Goal: Task Accomplishment & Management: Use online tool/utility

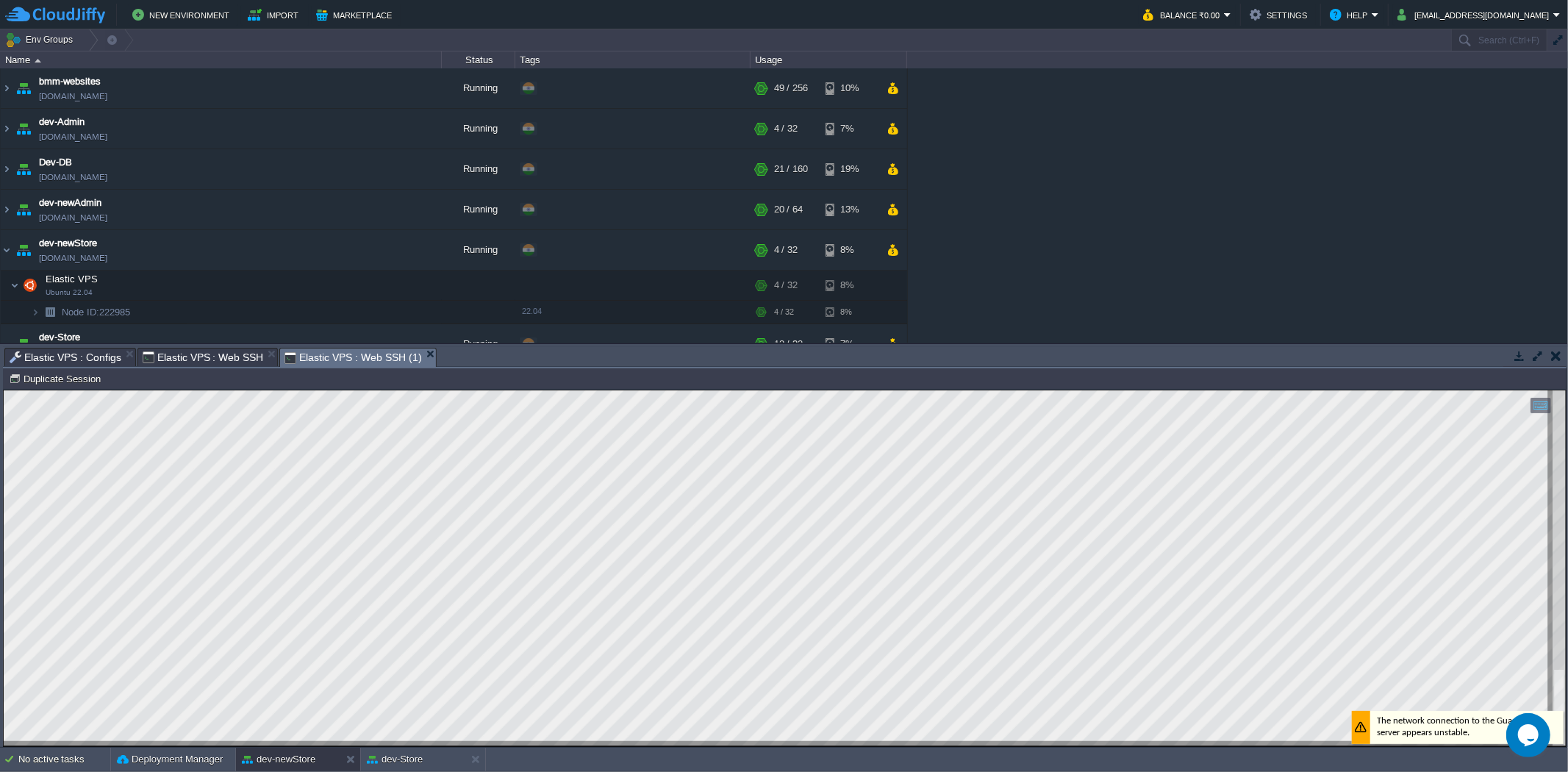
scroll to position [82, 0]
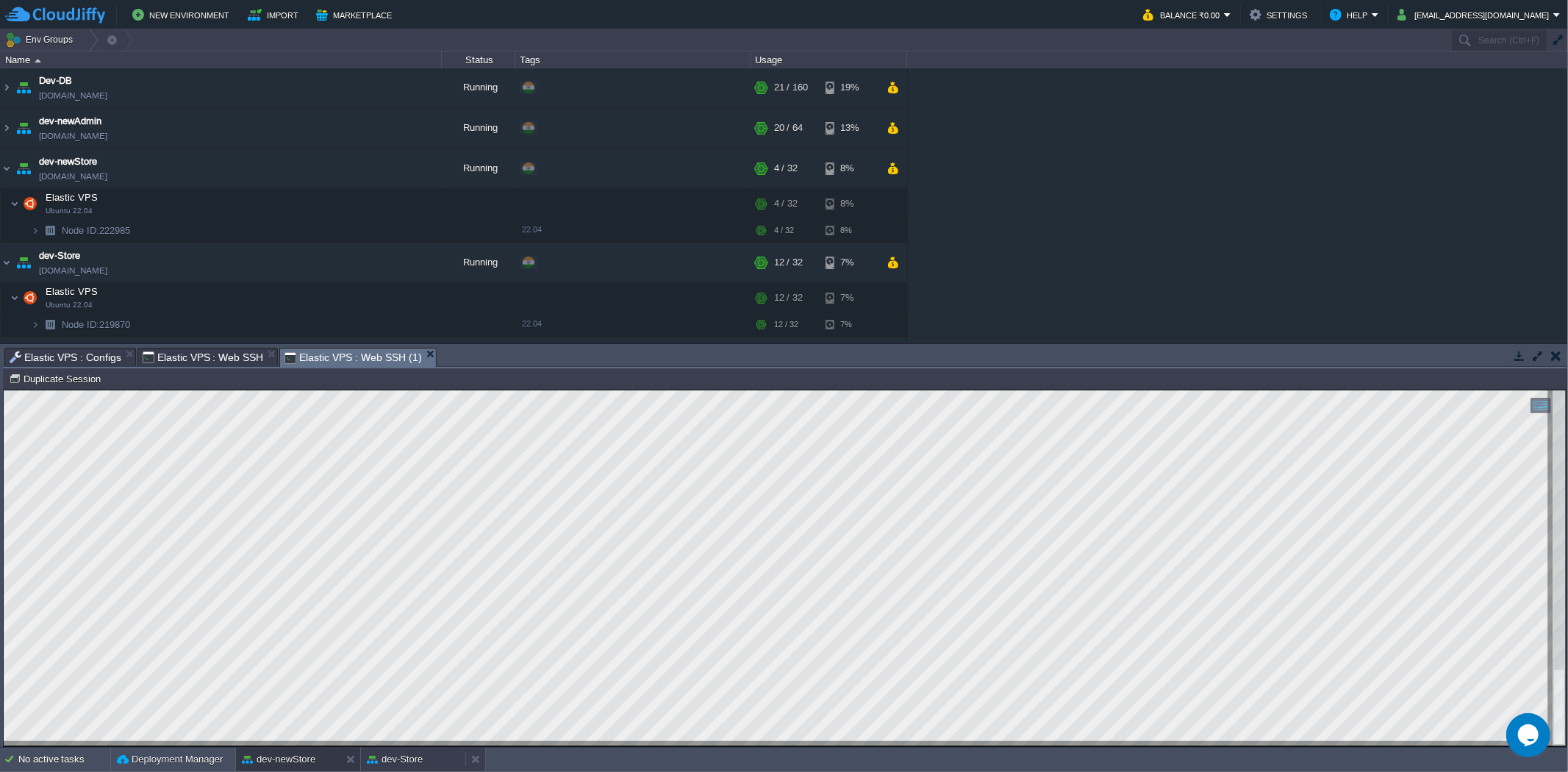
drag, startPoint x: 403, startPoint y: 757, endPoint x: 395, endPoint y: 352, distance: 405.1
click at [403, 757] on button "dev-Store" at bounding box center [394, 759] width 56 height 15
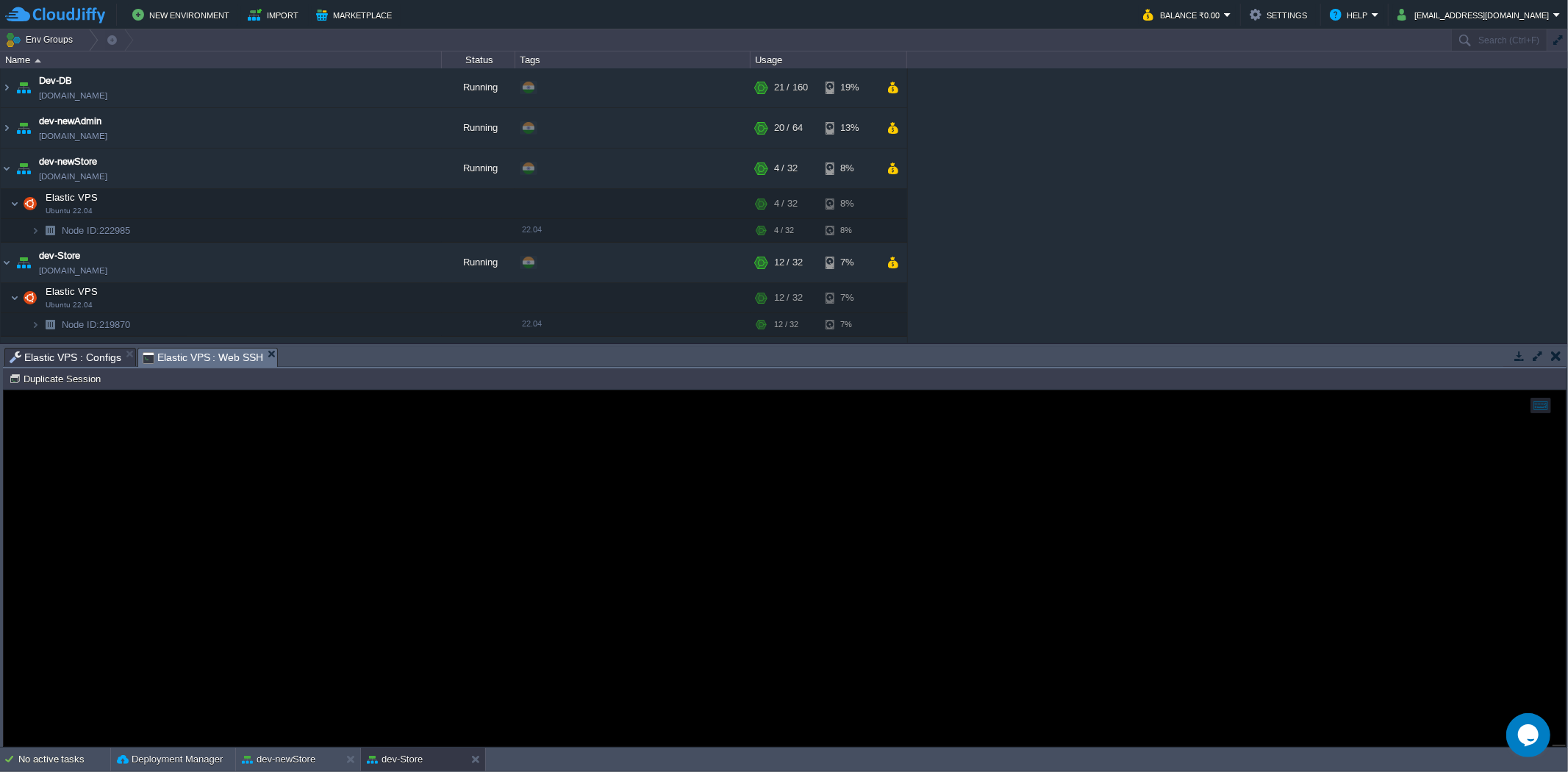
click at [63, 356] on span "Elastic VPS : Configs" at bounding box center [65, 357] width 112 height 17
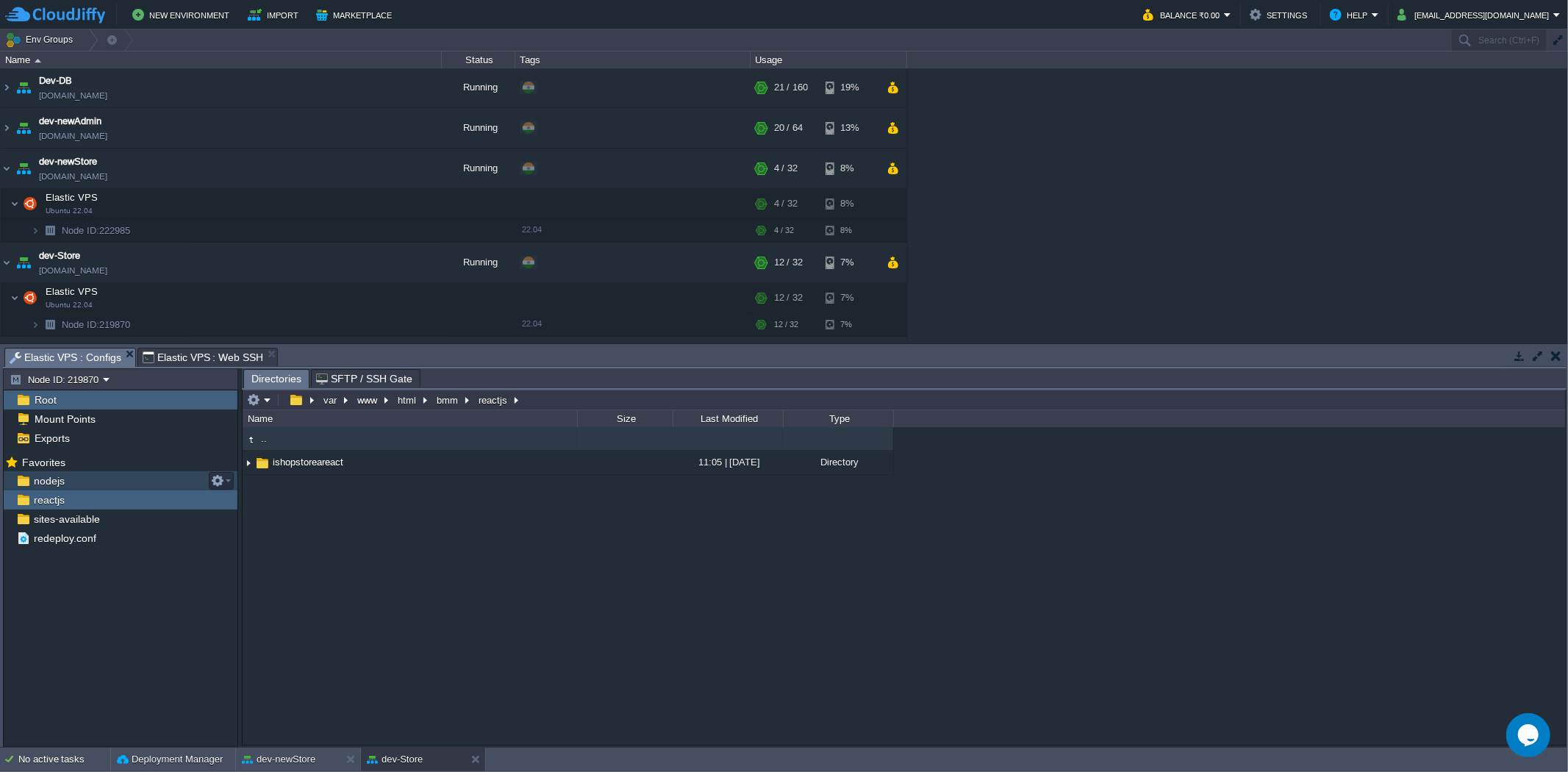
click at [110, 475] on div "nodejs" at bounding box center [120, 481] width 234 height 19
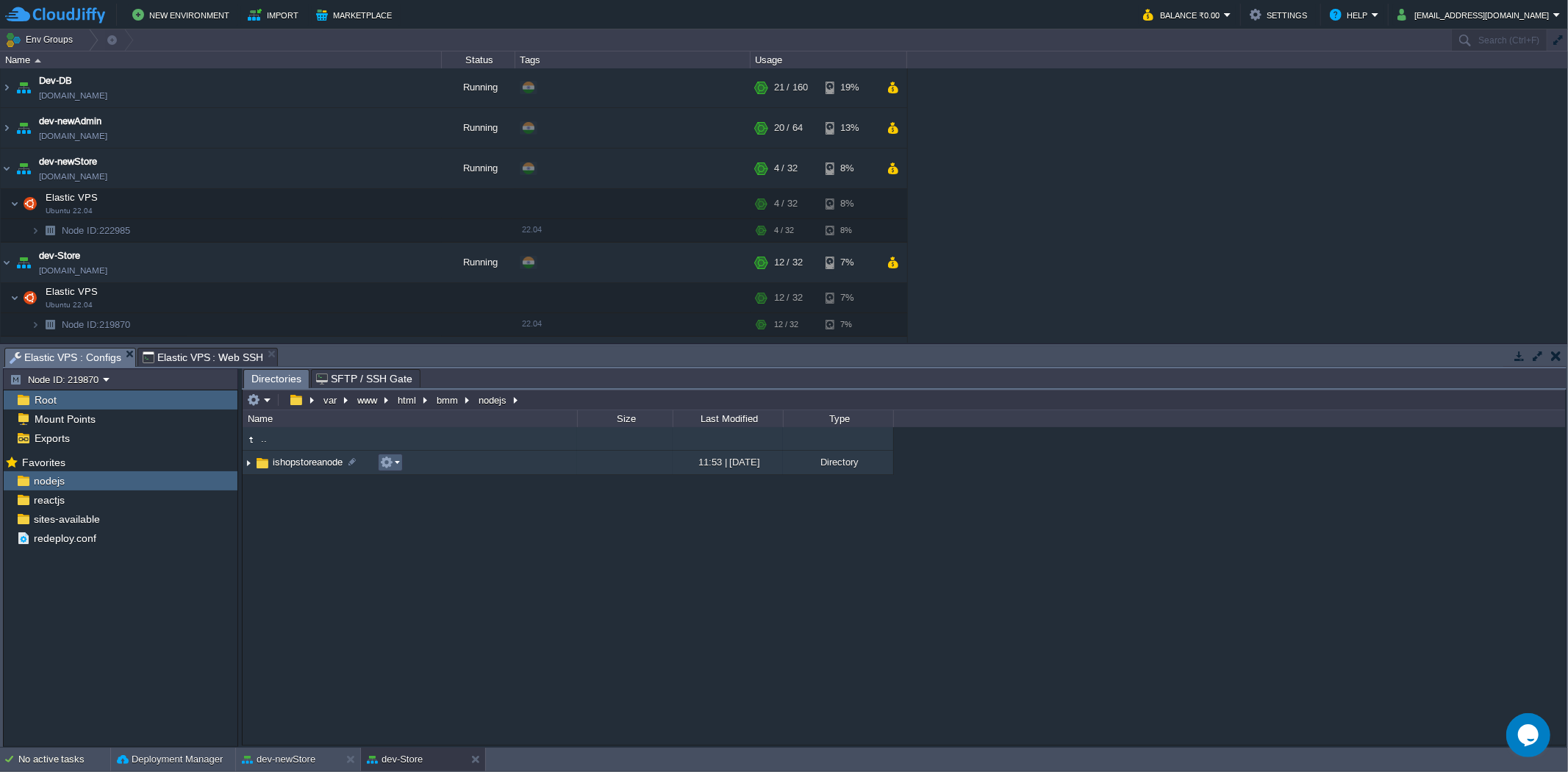
click at [385, 468] on button "button" at bounding box center [387, 461] width 13 height 13
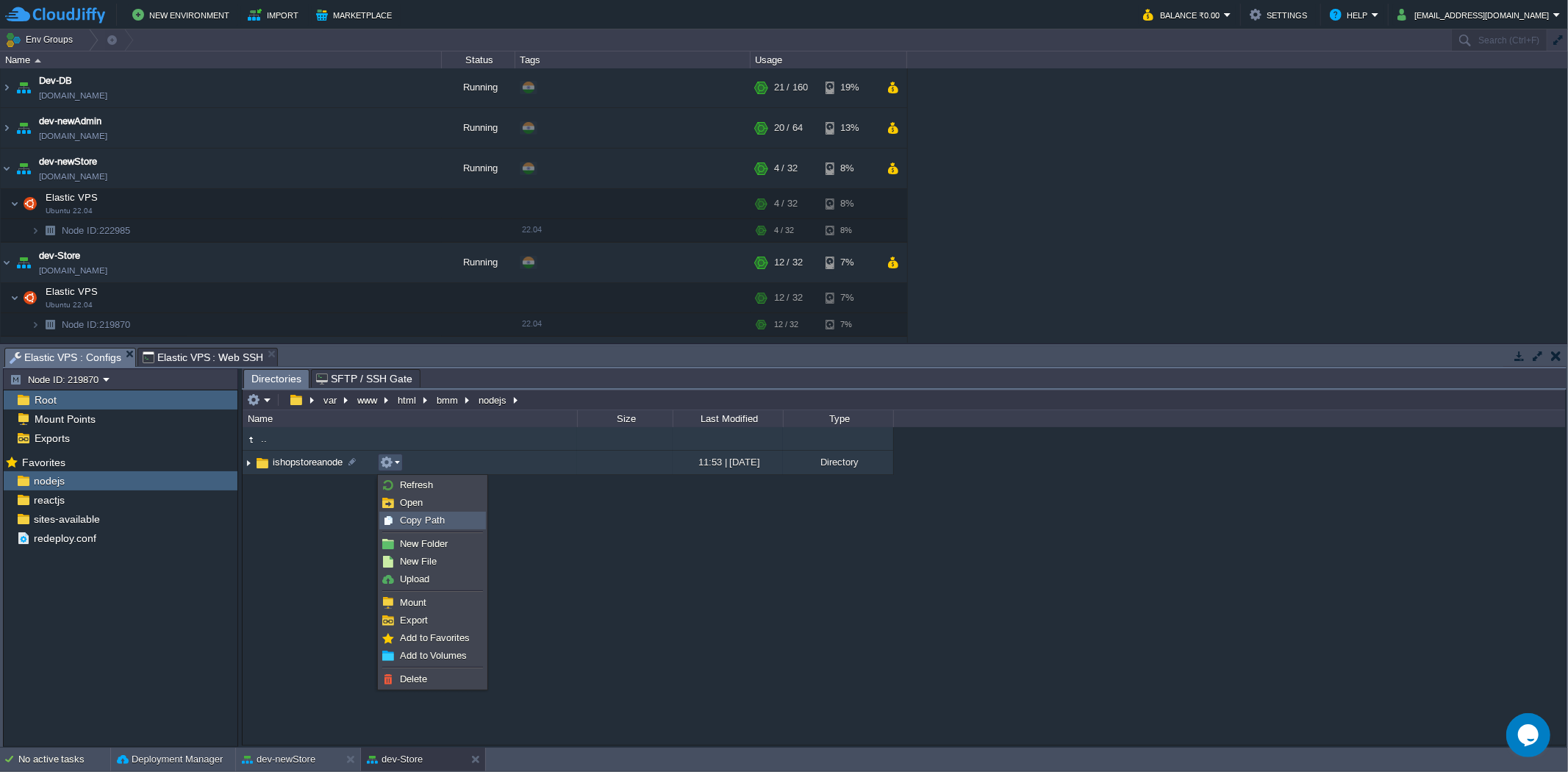
click at [419, 524] on span "Copy Path" at bounding box center [421, 520] width 45 height 11
type textarea "/var/www/html/bmm/nodejs/ishopstoreanode"
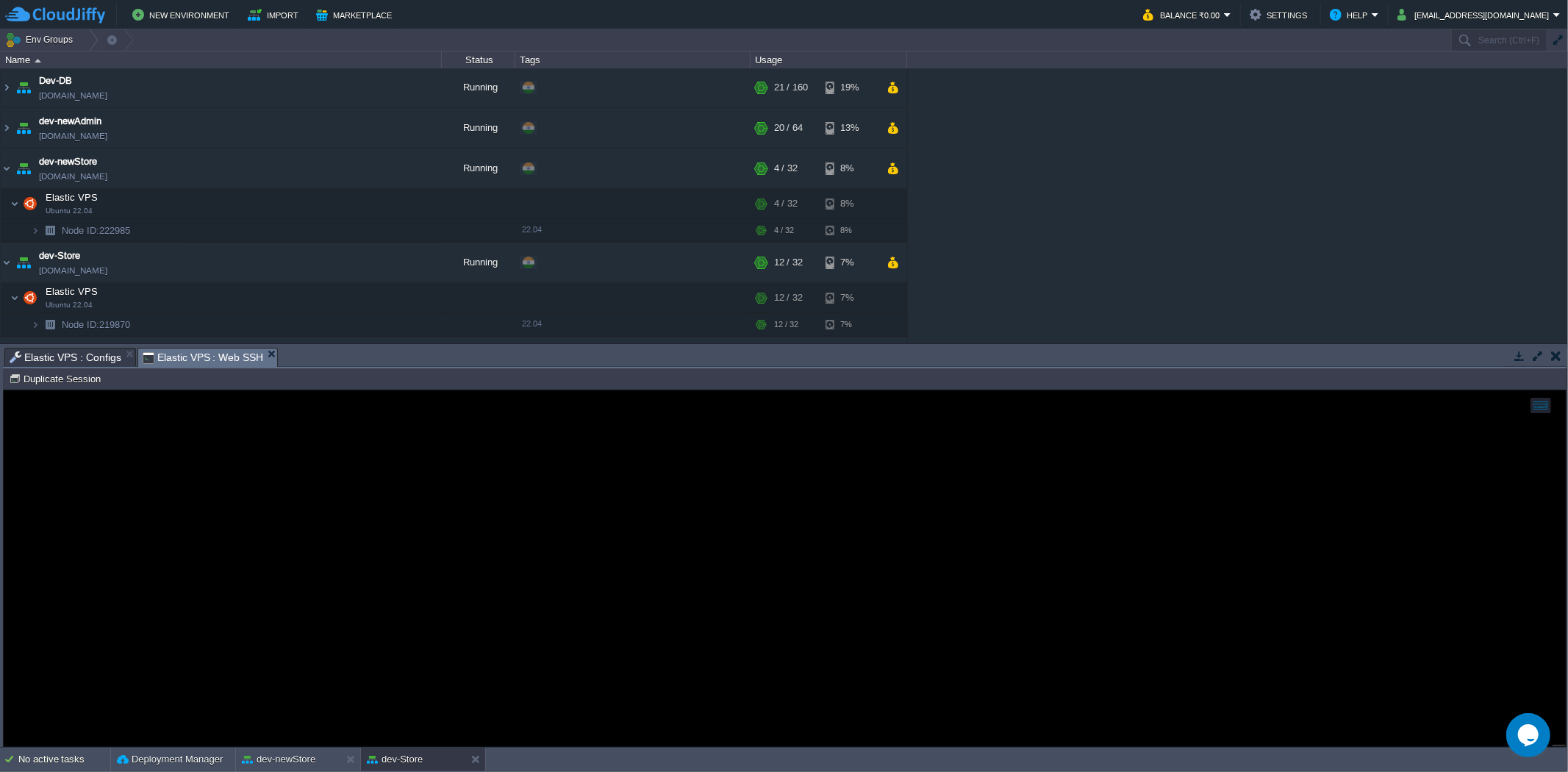
click at [215, 360] on span "Elastic VPS : Web SSH" at bounding box center [202, 357] width 121 height 18
click at [100, 352] on span "Elastic VPS : Configs" at bounding box center [65, 357] width 112 height 17
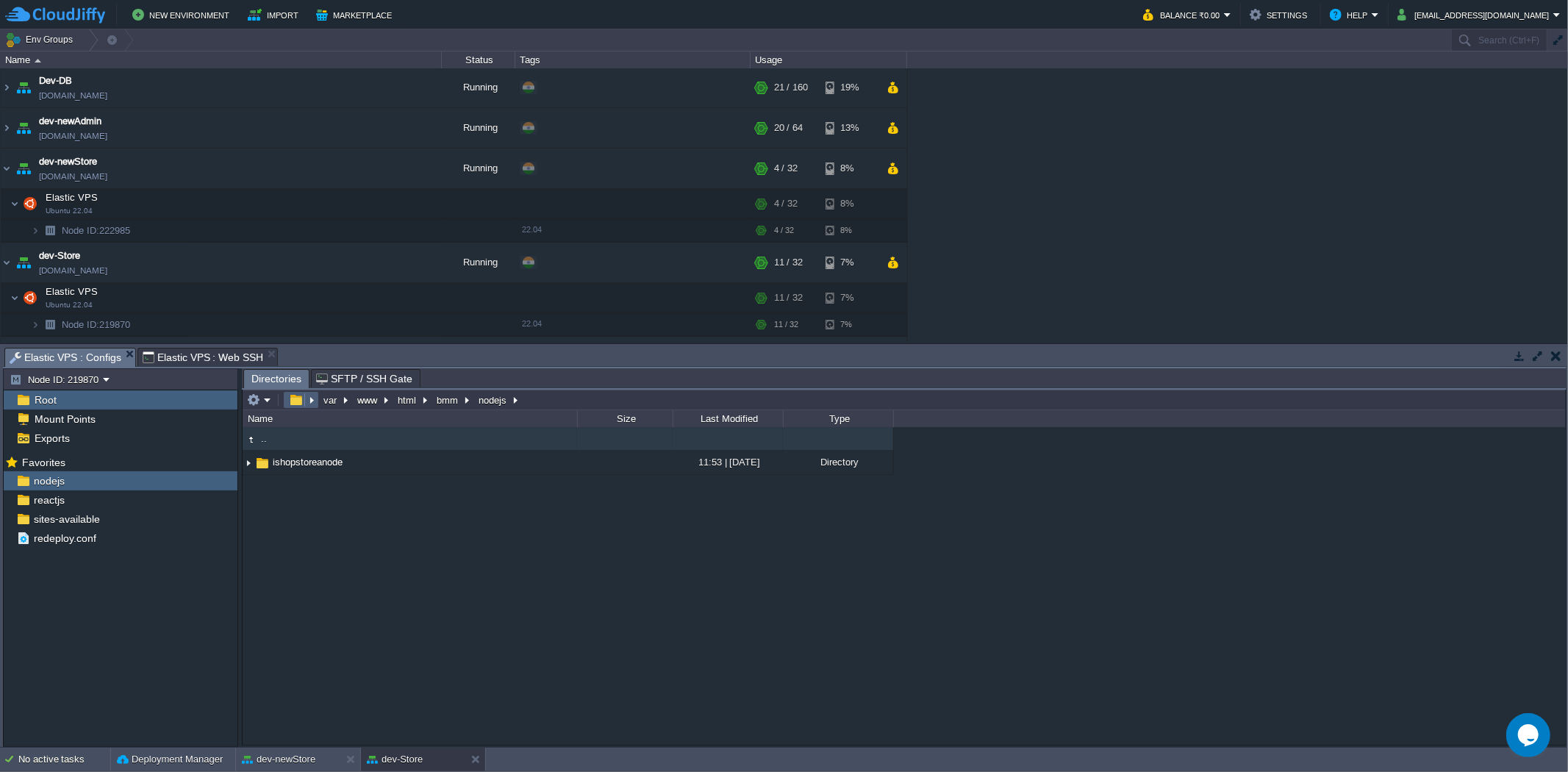
click at [309, 401] on em at bounding box center [301, 400] width 31 height 13
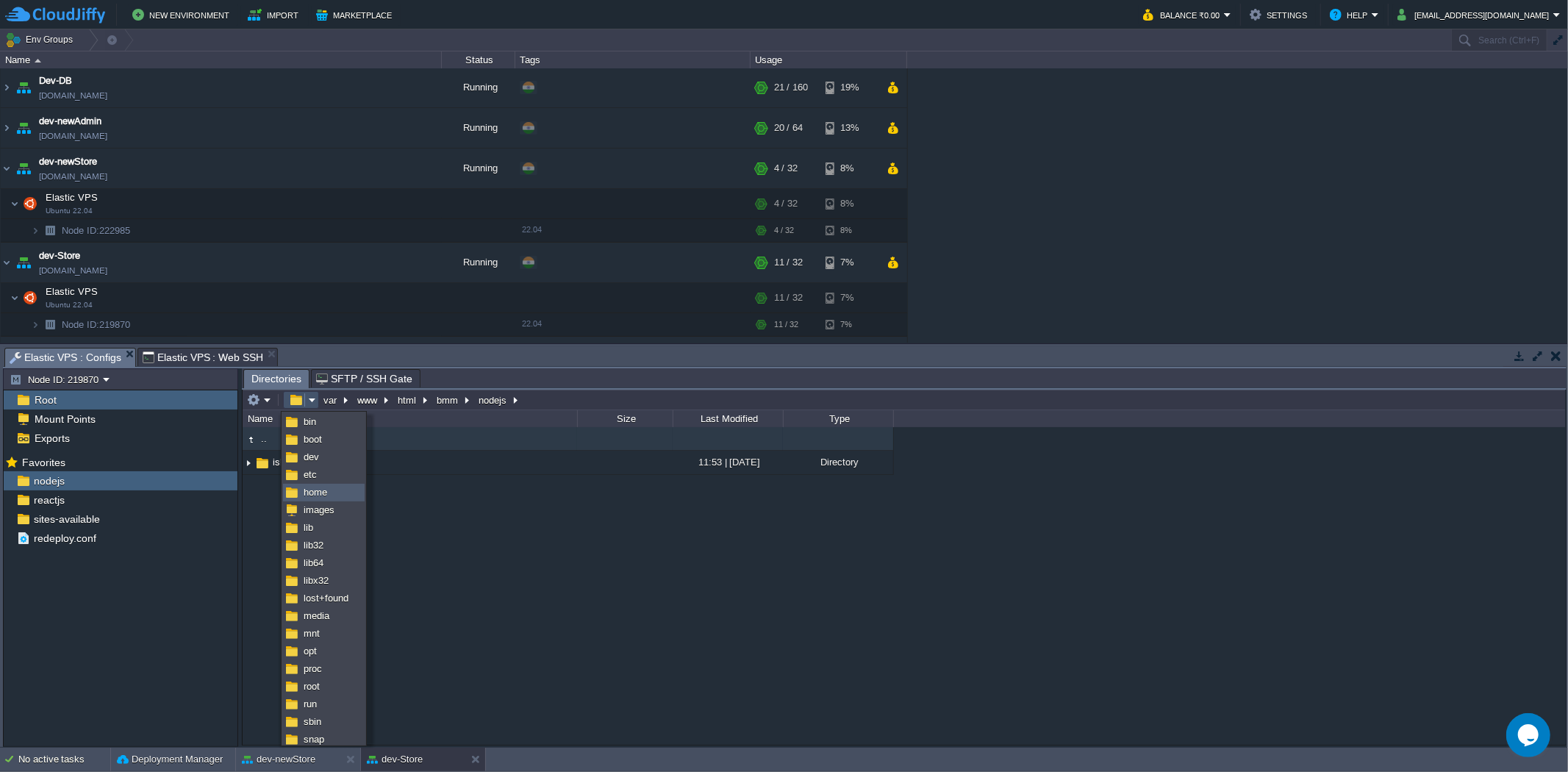
click at [314, 496] on span "home" at bounding box center [315, 492] width 24 height 11
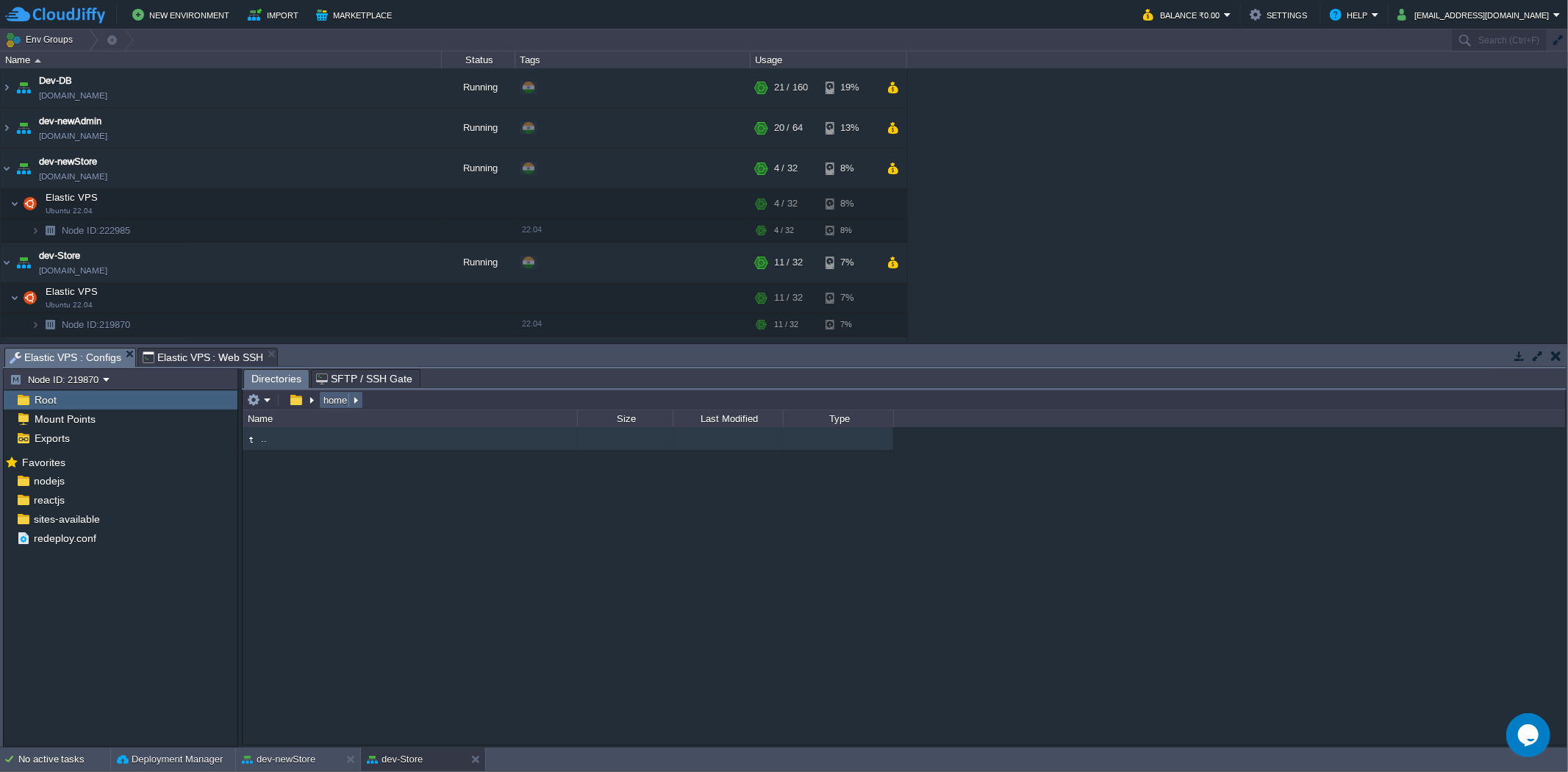
click at [332, 403] on button "home" at bounding box center [336, 400] width 30 height 13
click at [309, 399] on em at bounding box center [301, 400] width 31 height 13
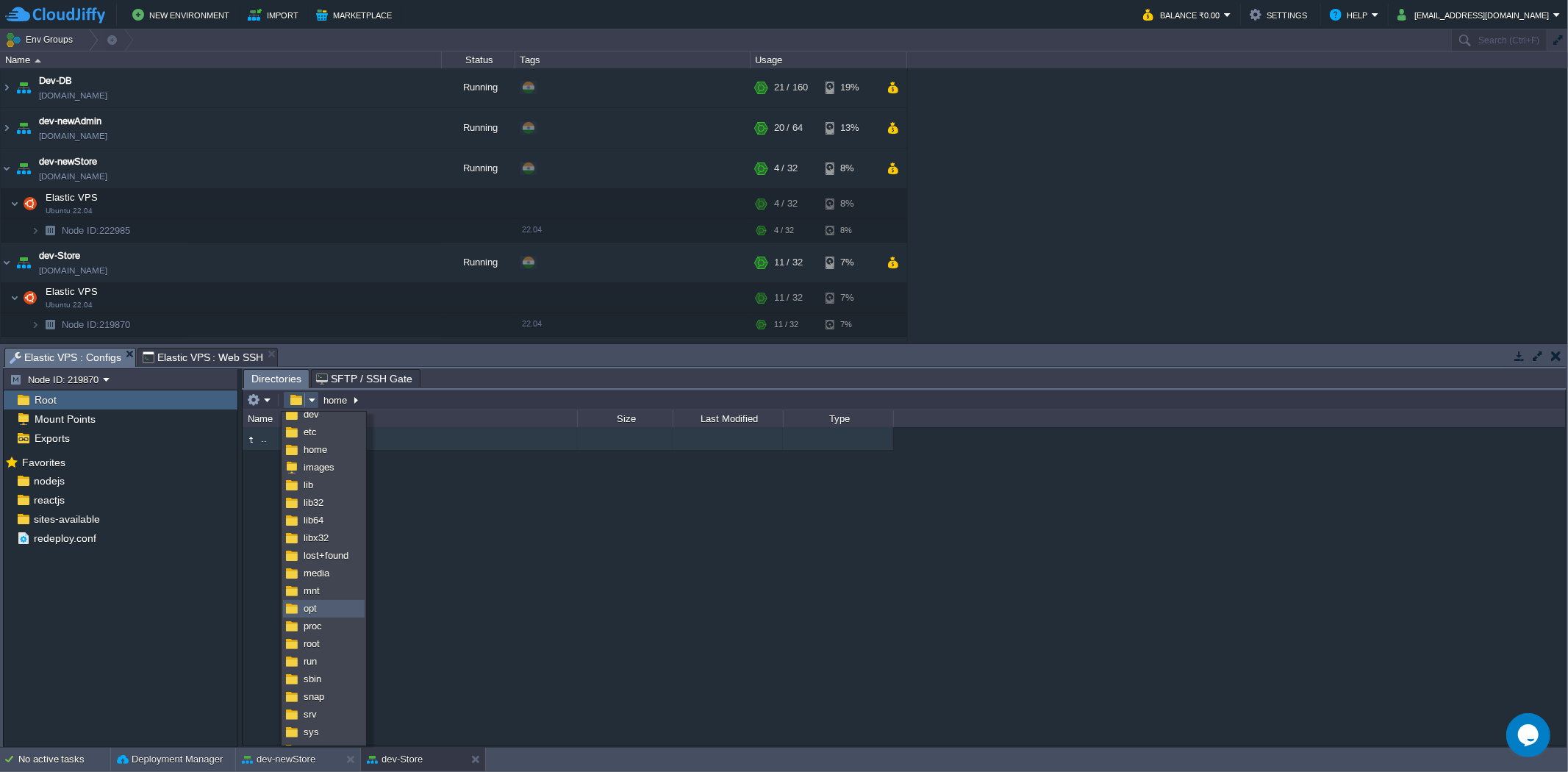
scroll to position [0, 0]
click at [297, 489] on img at bounding box center [291, 492] width 11 height 11
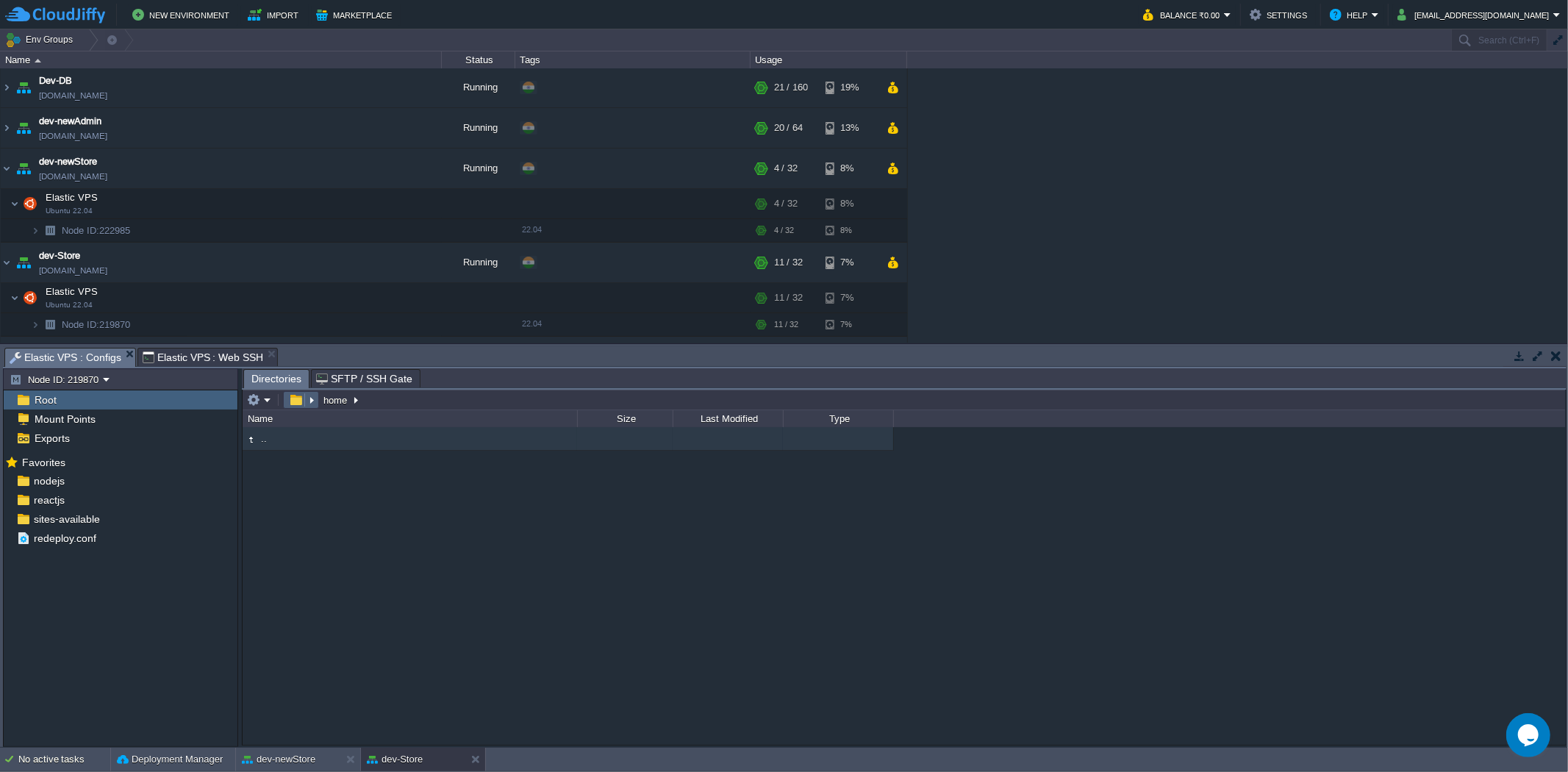
click at [282, 400] on table at bounding box center [300, 400] width 38 height 17
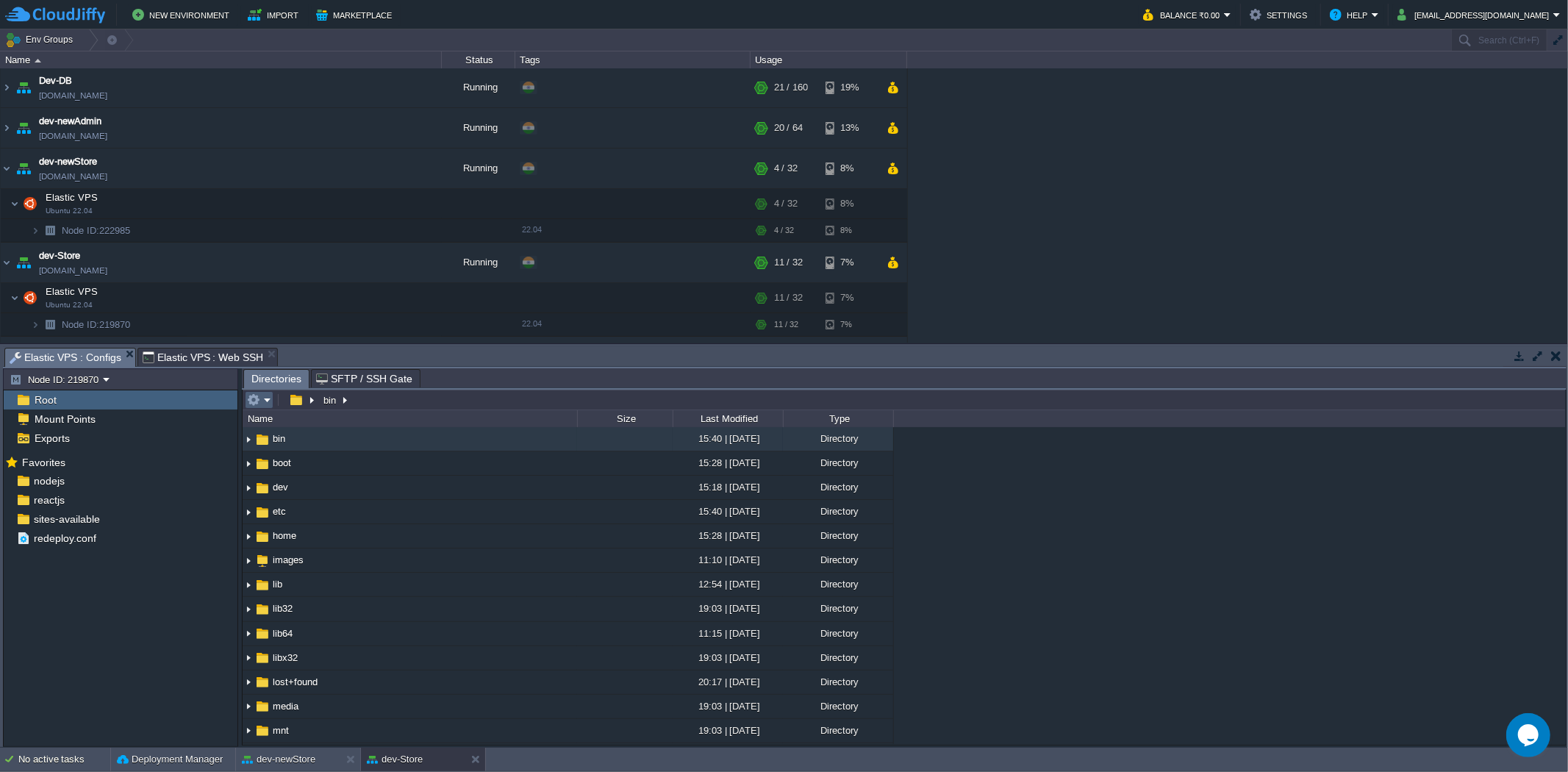
click at [263, 400] on em at bounding box center [259, 400] width 24 height 13
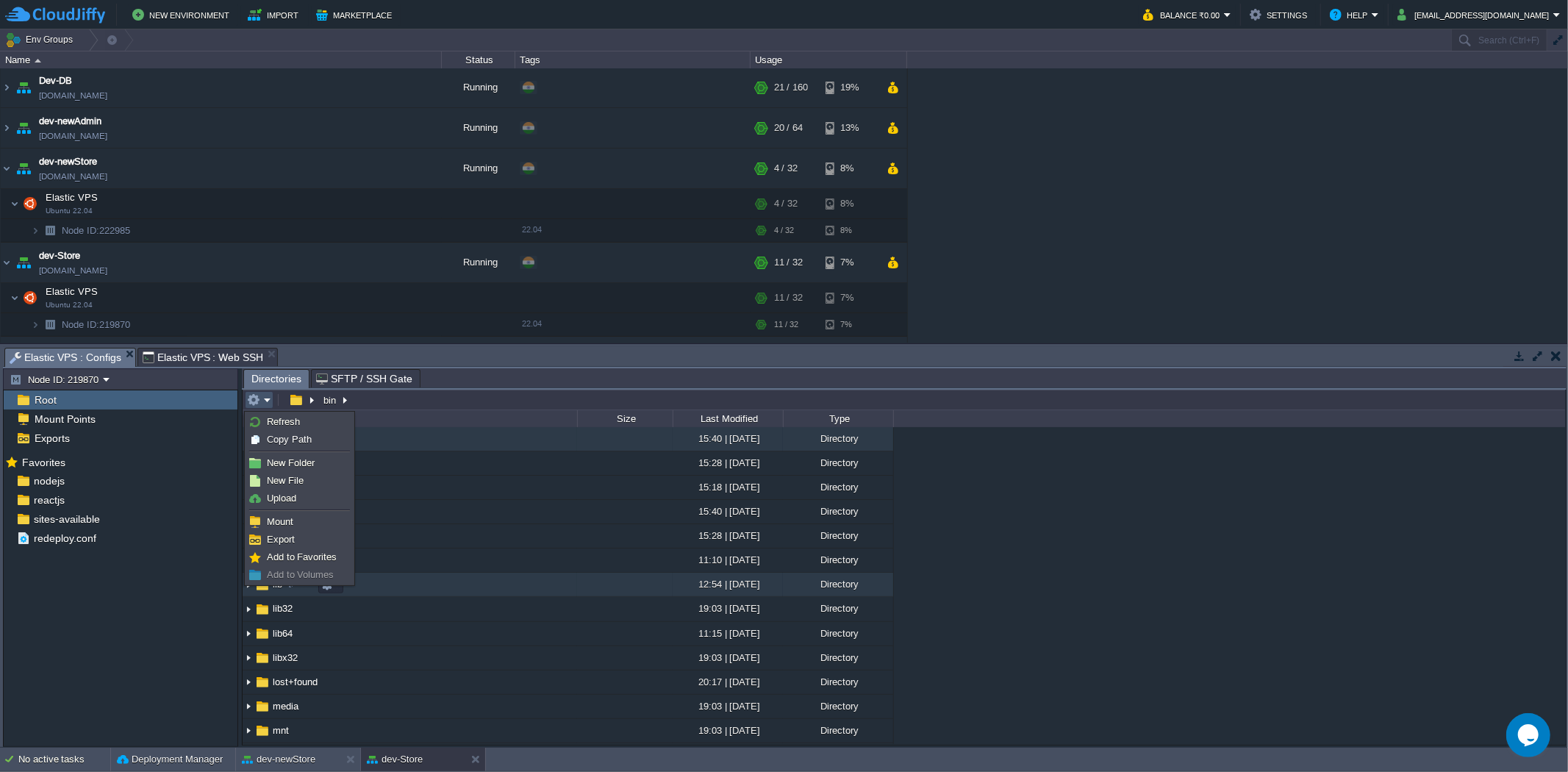
click at [532, 597] on td "lib" at bounding box center [409, 584] width 334 height 24
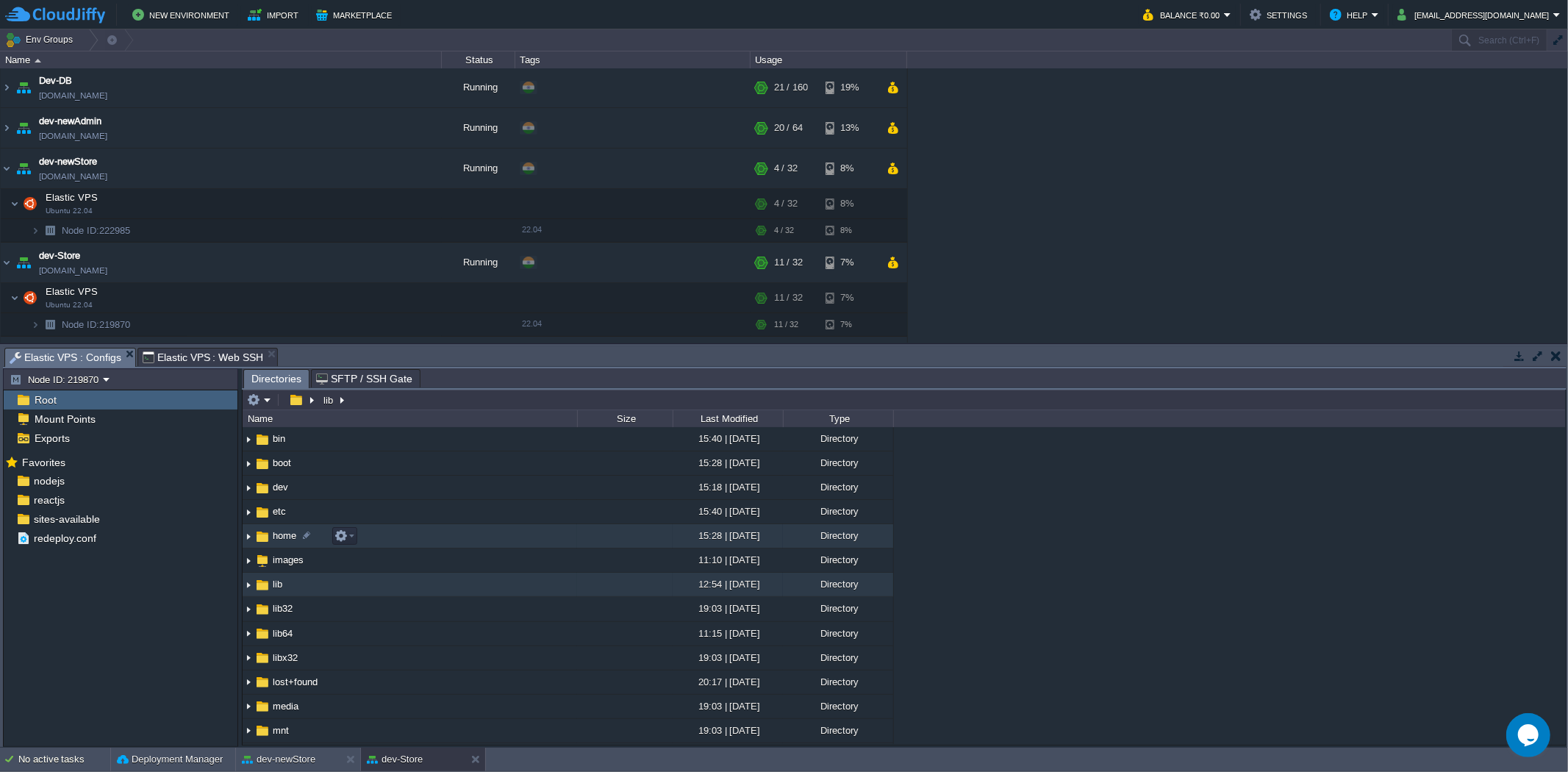
click at [279, 539] on span "home" at bounding box center [284, 536] width 28 height 12
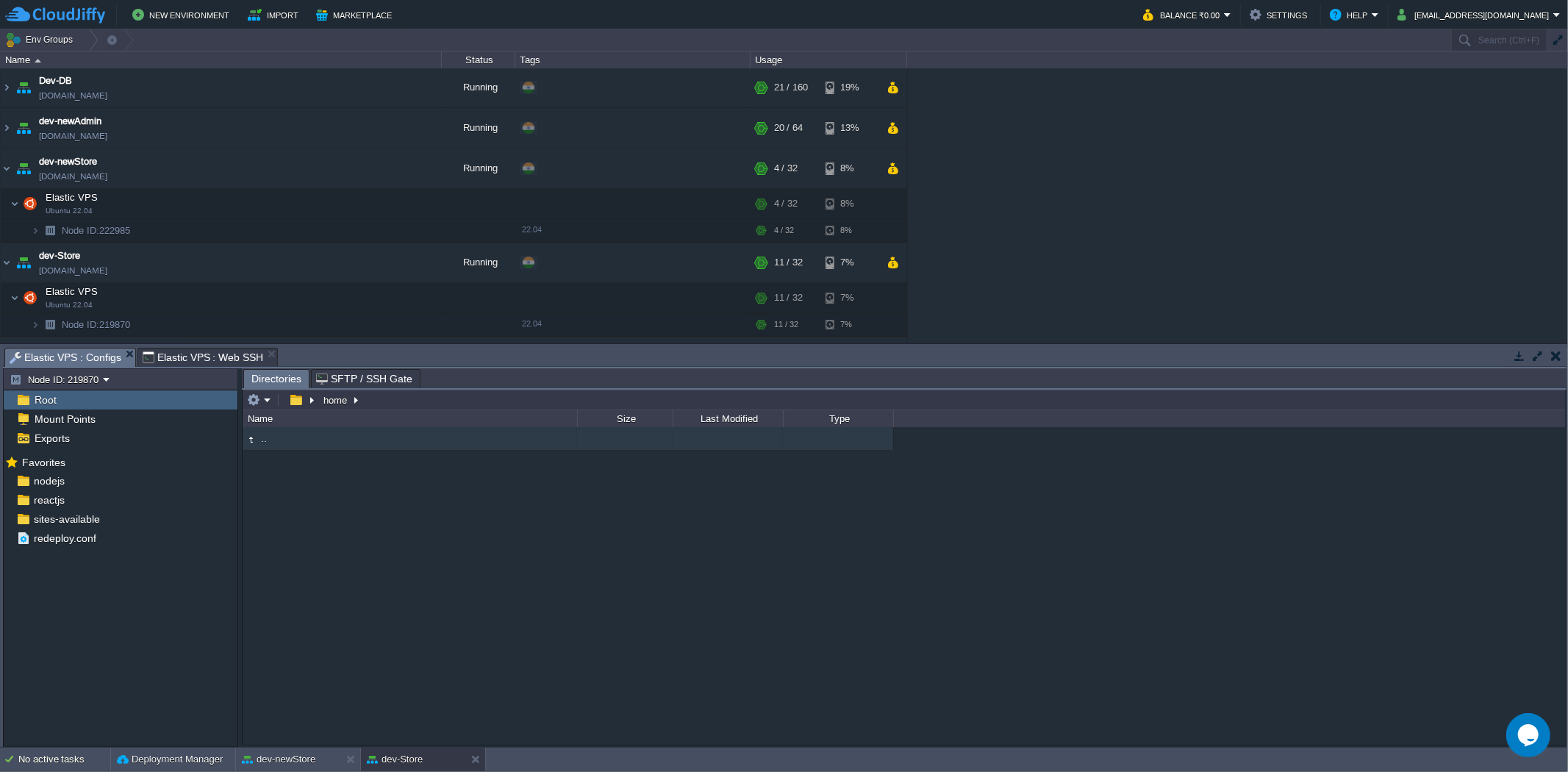
click at [262, 444] on span ".." at bounding box center [264, 438] width 10 height 12
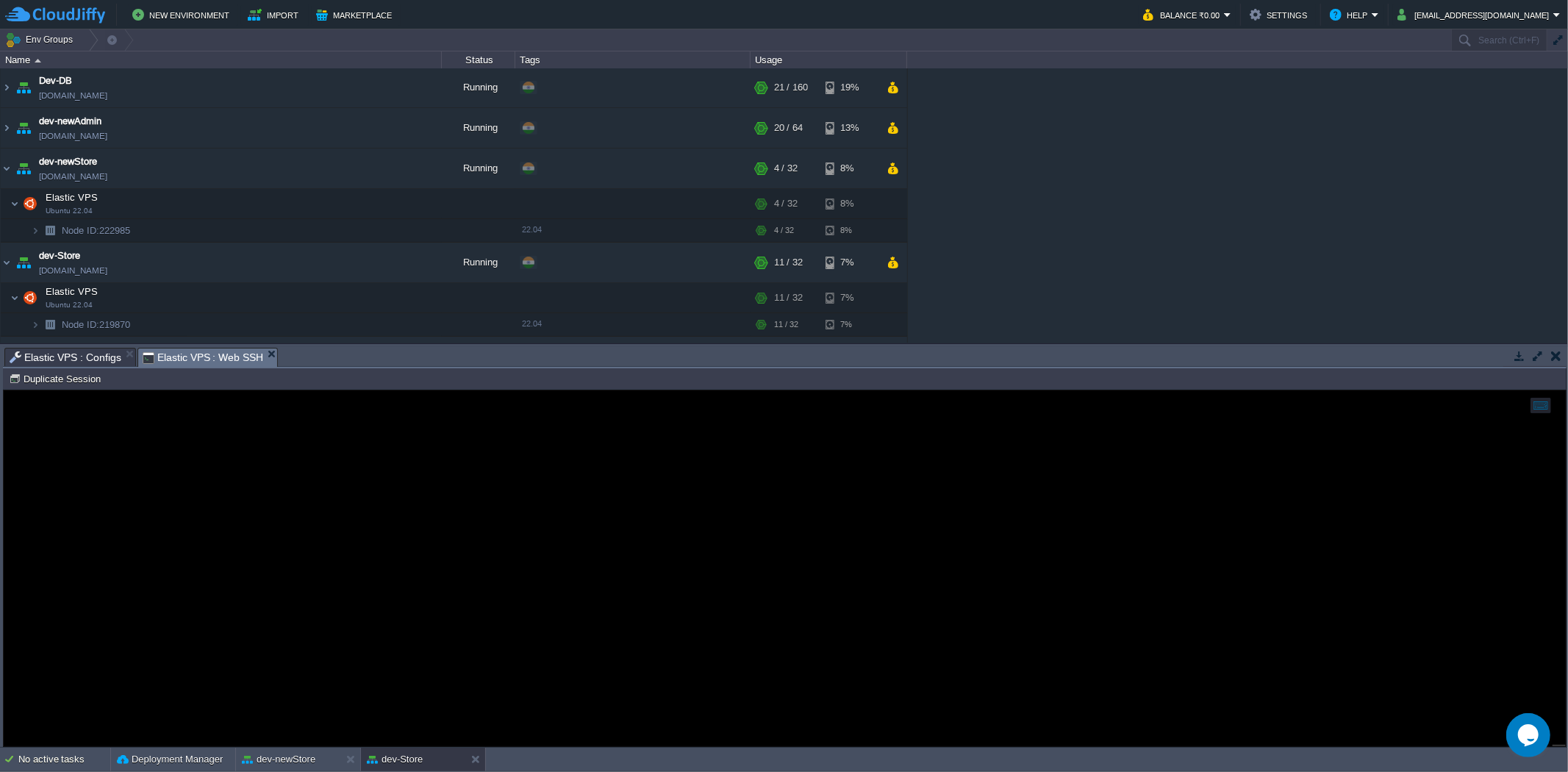
click at [203, 353] on span "Elastic VPS : Web SSH" at bounding box center [202, 357] width 121 height 18
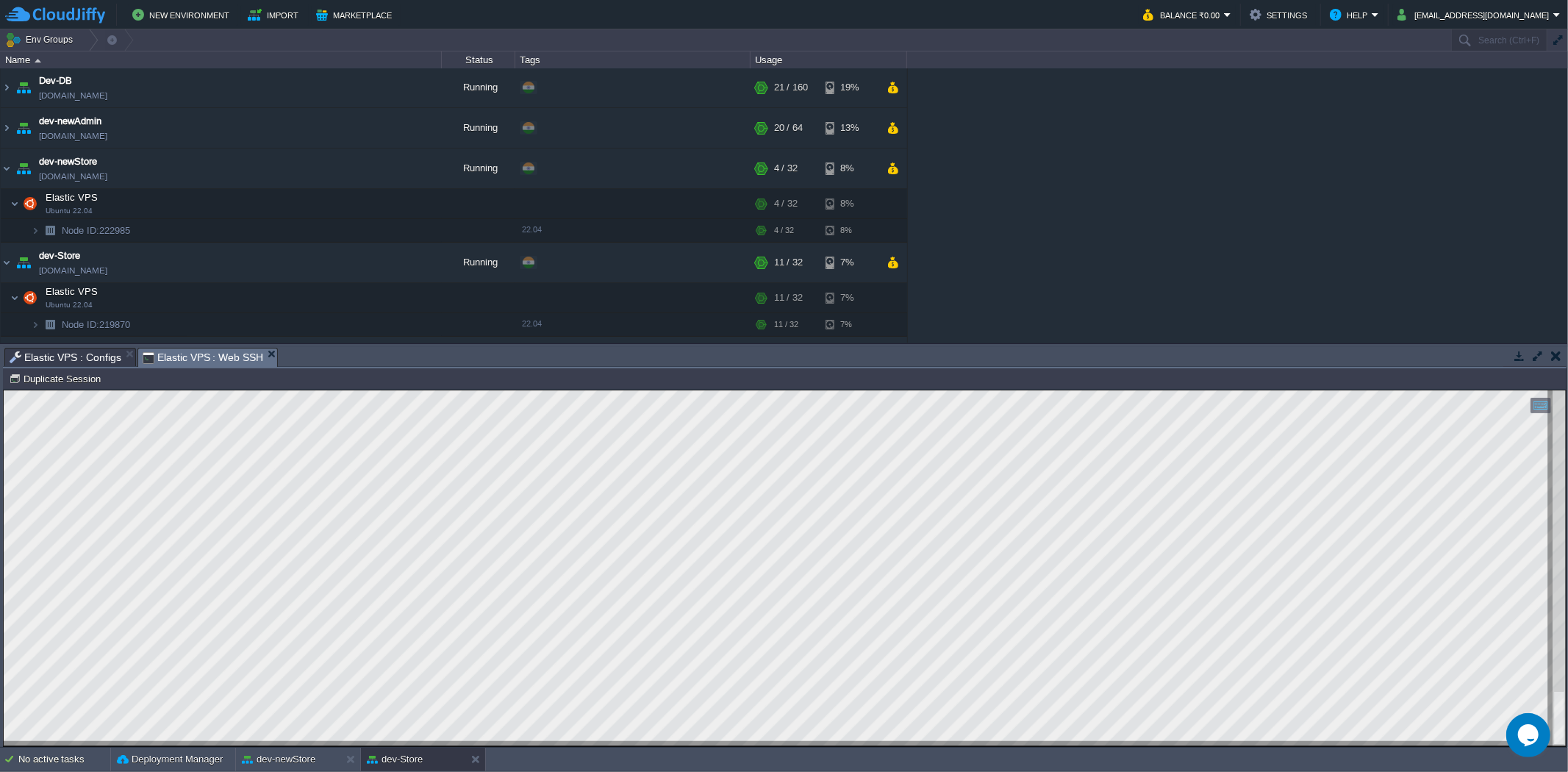
click at [296, 618] on div at bounding box center [784, 567] width 1562 height 355
